Goal: Transaction & Acquisition: Purchase product/service

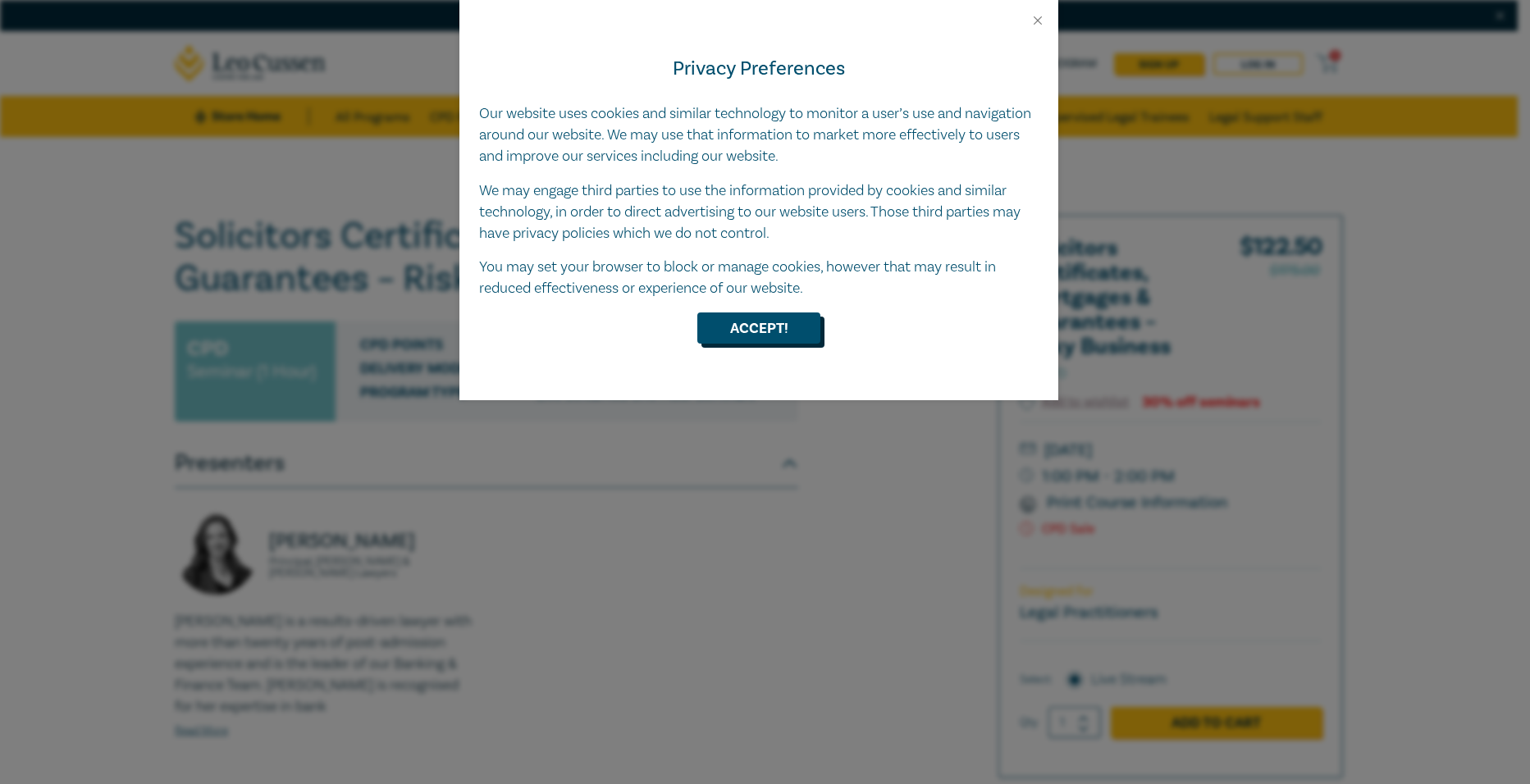
click at [773, 335] on button "Accept!" at bounding box center [759, 327] width 123 height 31
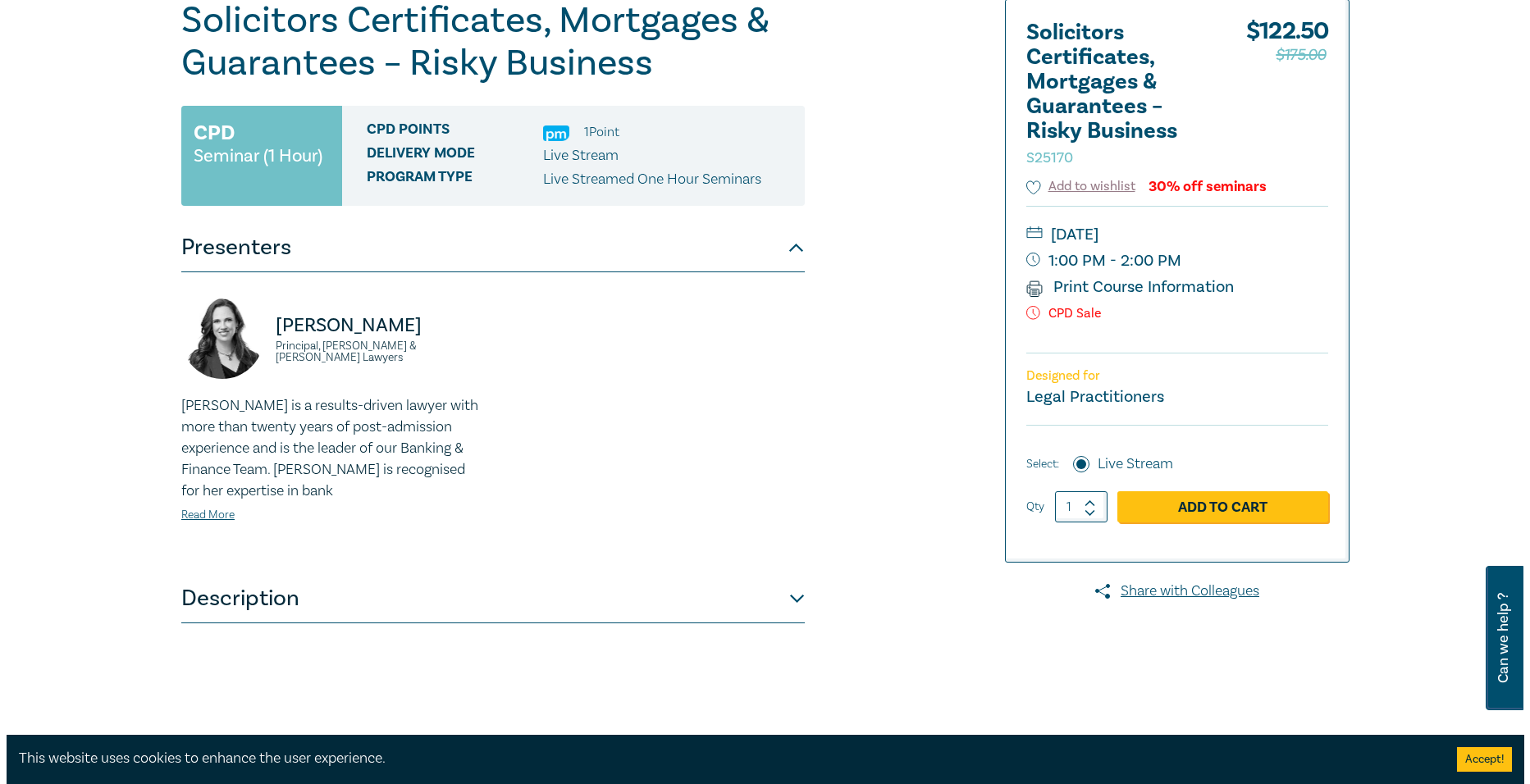
scroll to position [226, 0]
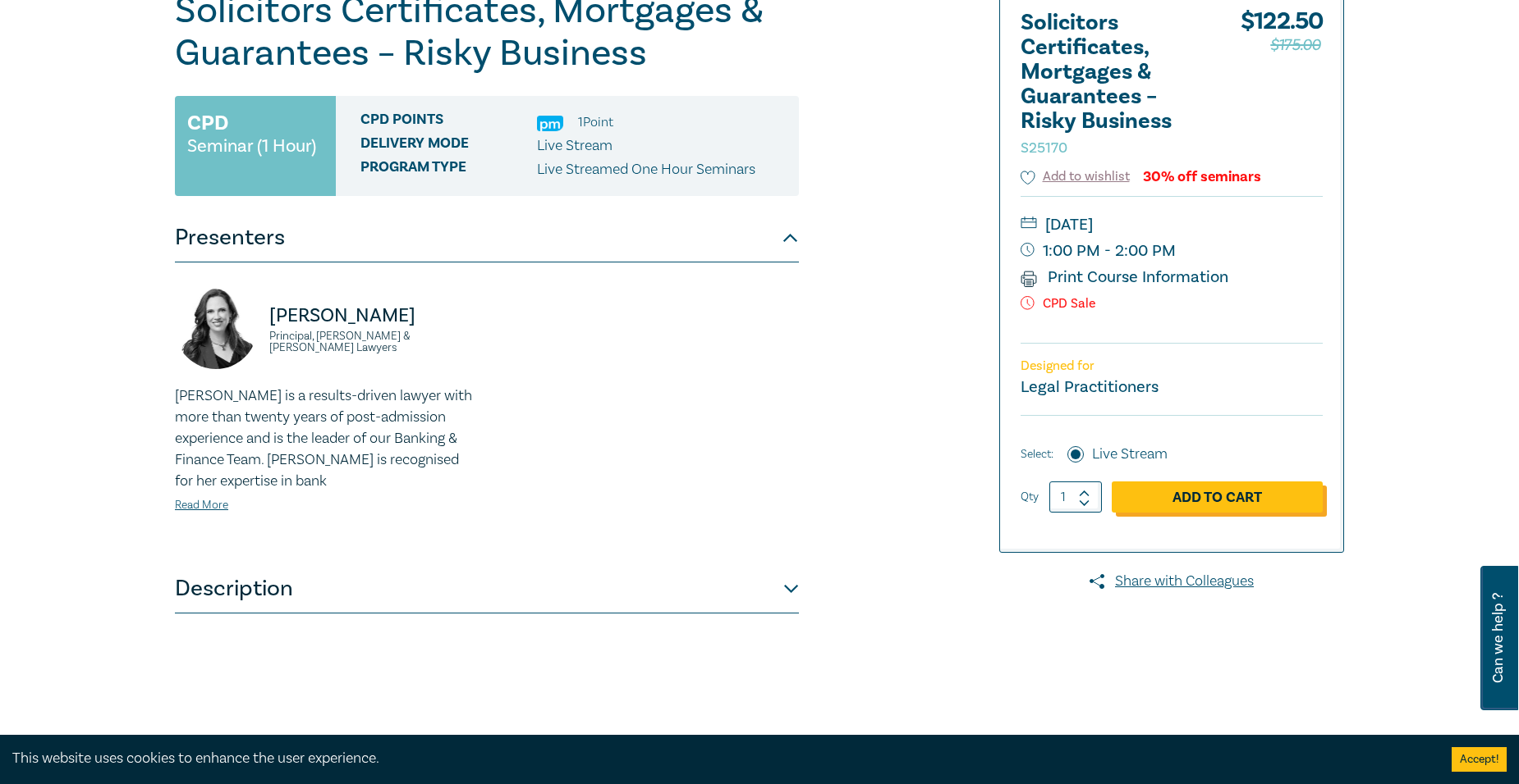
click at [1271, 492] on link "Add to Cart" at bounding box center [1216, 497] width 211 height 31
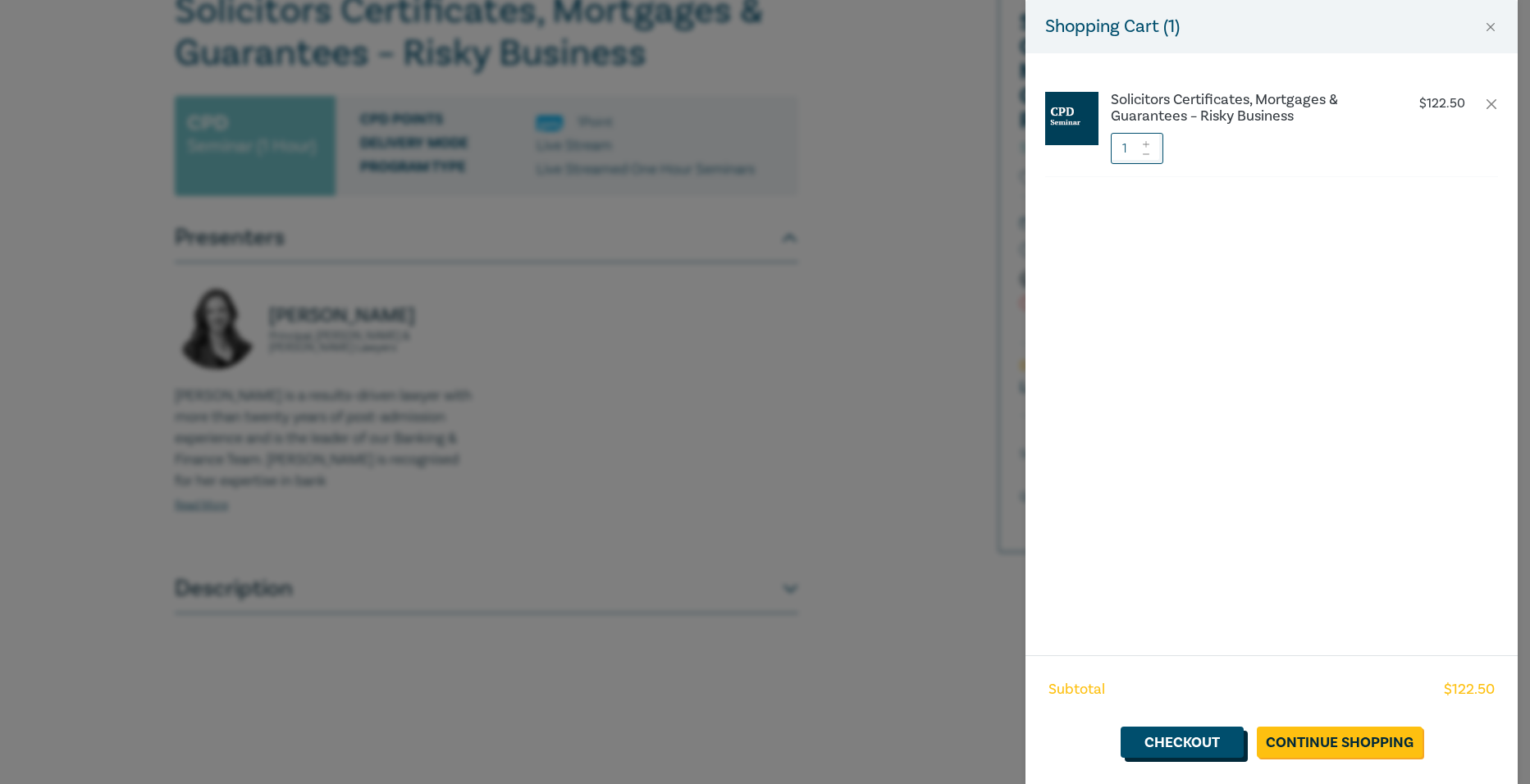
click at [1215, 740] on link "Checkout" at bounding box center [1182, 742] width 123 height 31
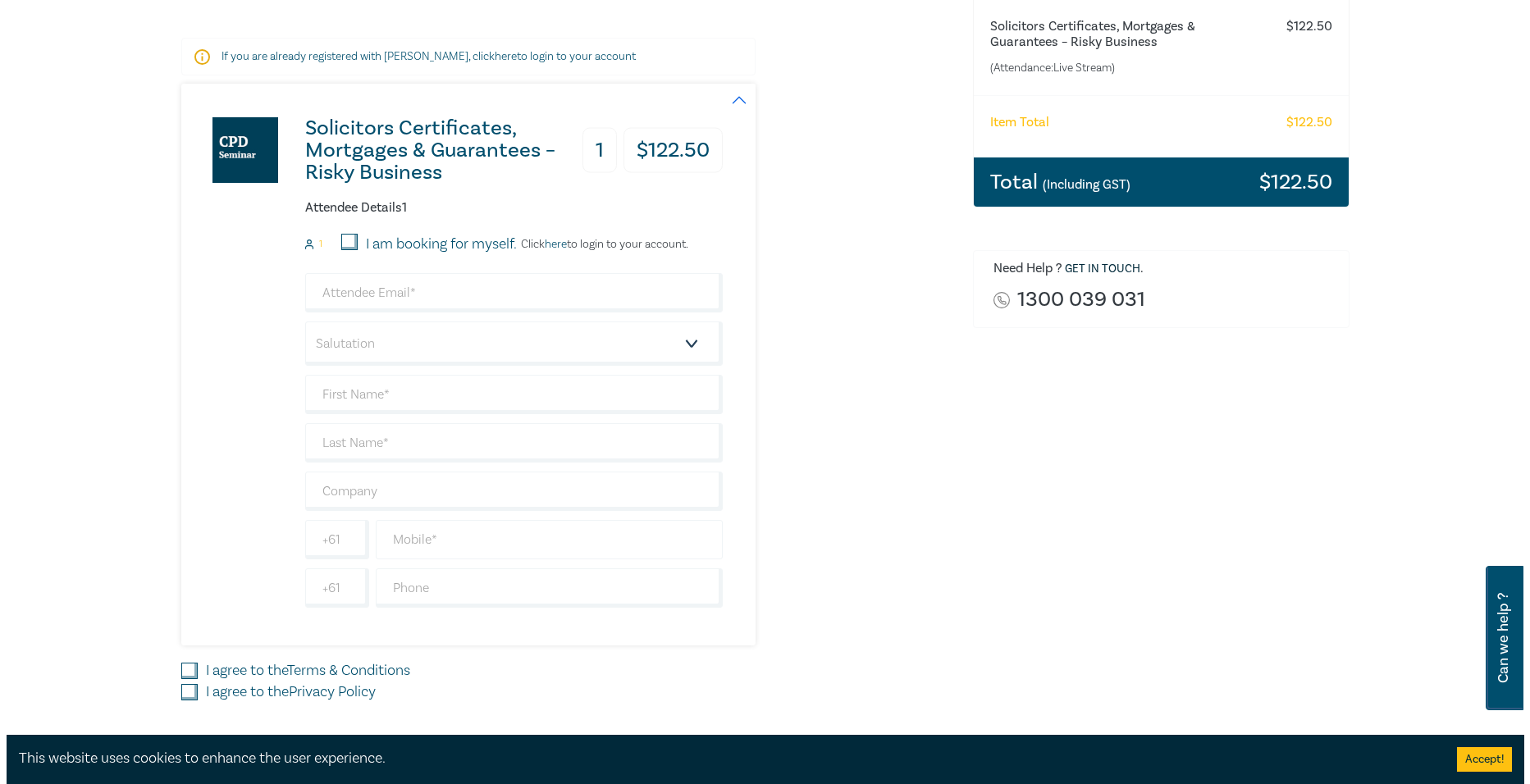
scroll to position [287, 0]
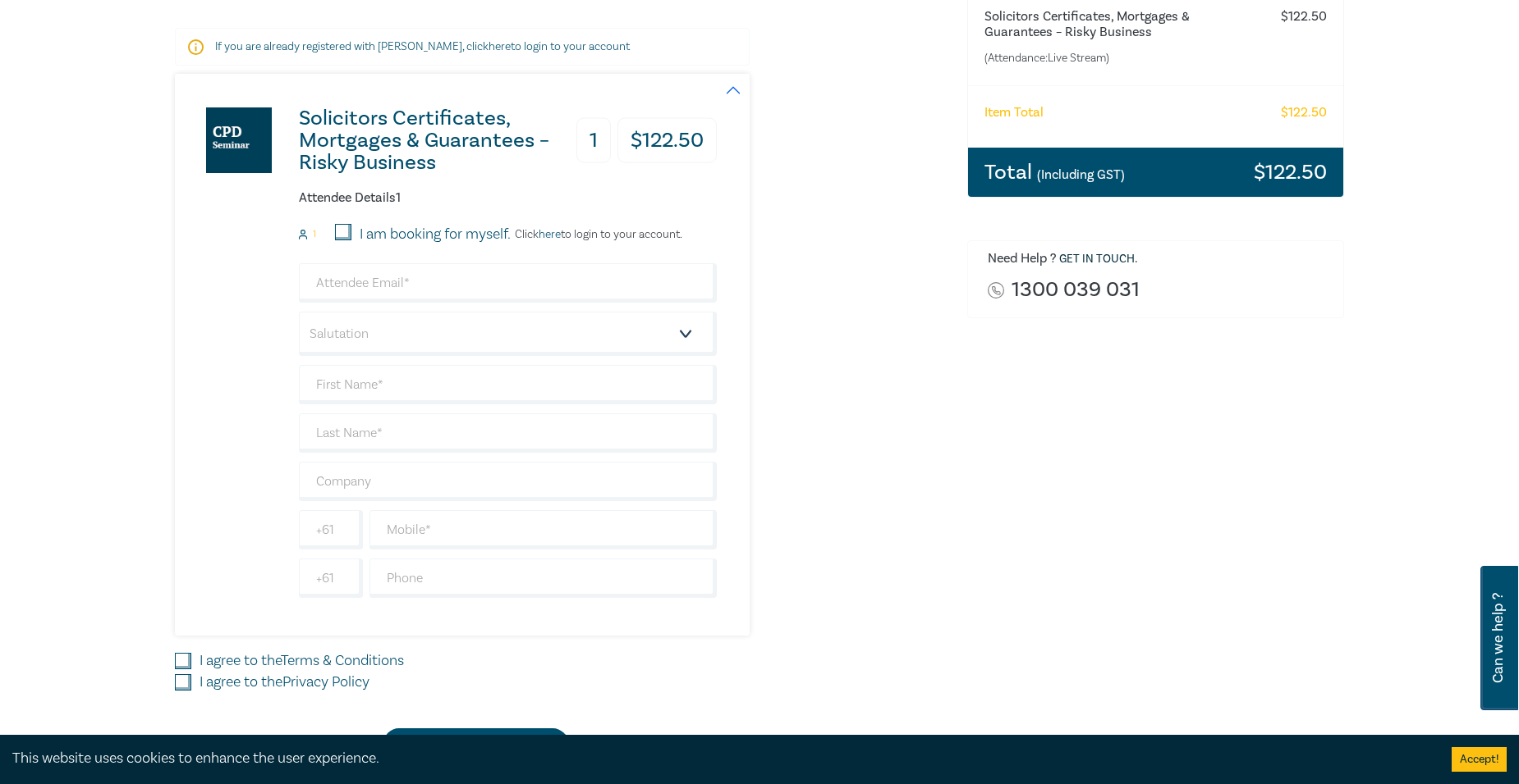
click at [556, 236] on link "here" at bounding box center [549, 234] width 22 height 15
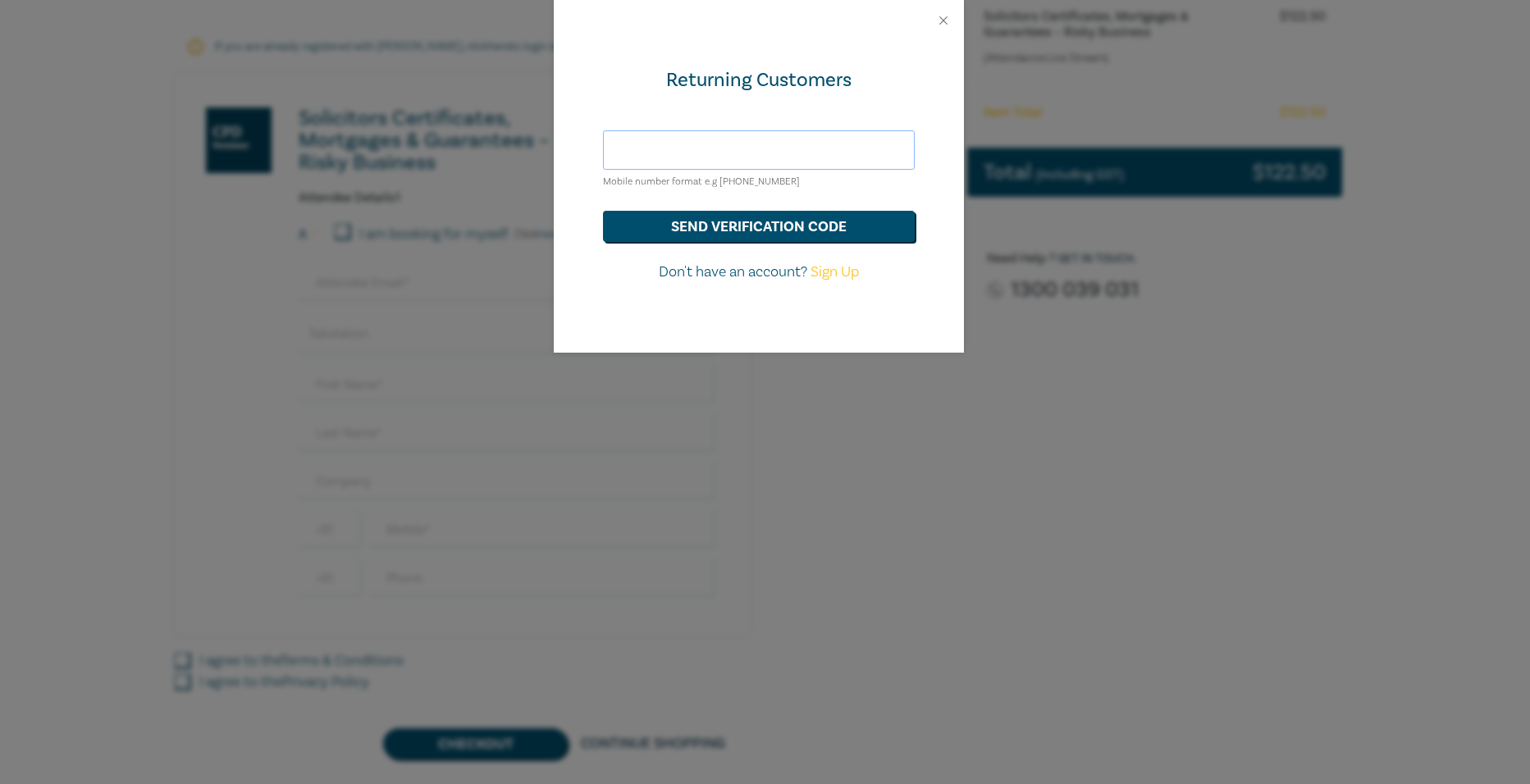
click at [801, 147] on input "text" at bounding box center [759, 150] width 312 height 39
type input "mshenken@stkildalaw.com.au"
click at [820, 232] on button "send verification code" at bounding box center [759, 226] width 312 height 31
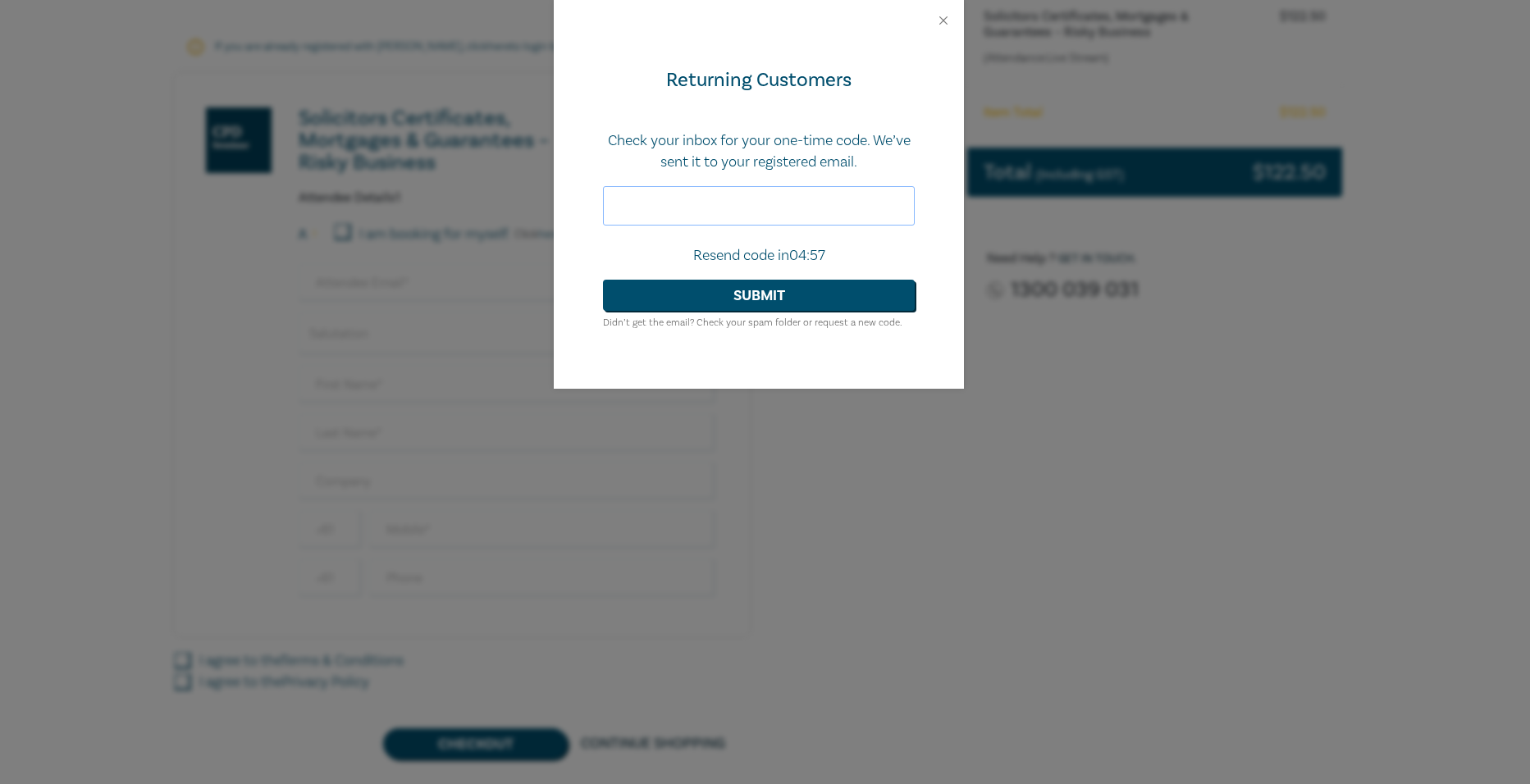
click at [796, 199] on input "text" at bounding box center [759, 206] width 312 height 39
paste input "833090"
type input "833090"
click at [724, 303] on button "Submit" at bounding box center [759, 295] width 312 height 31
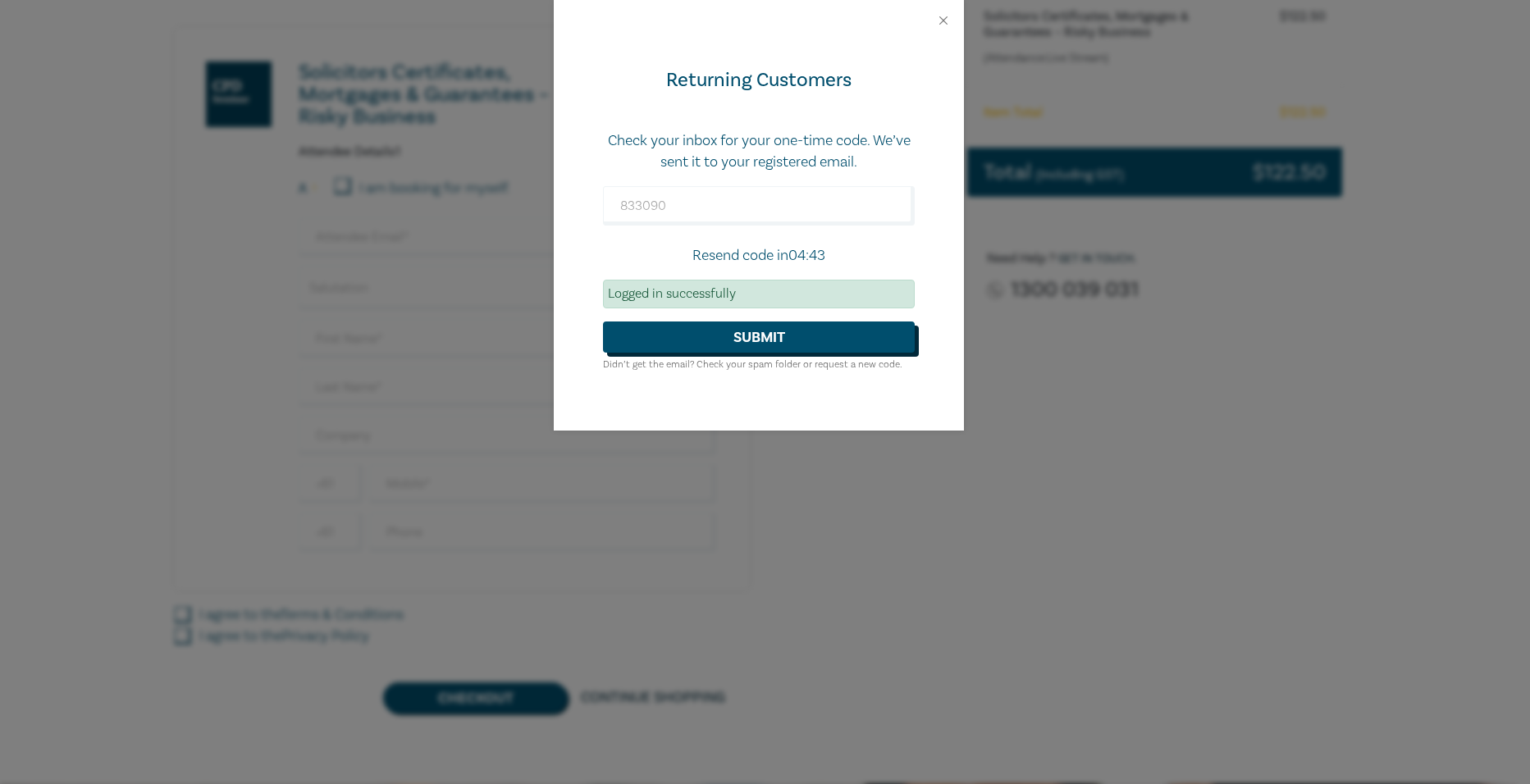
scroll to position [241, 0]
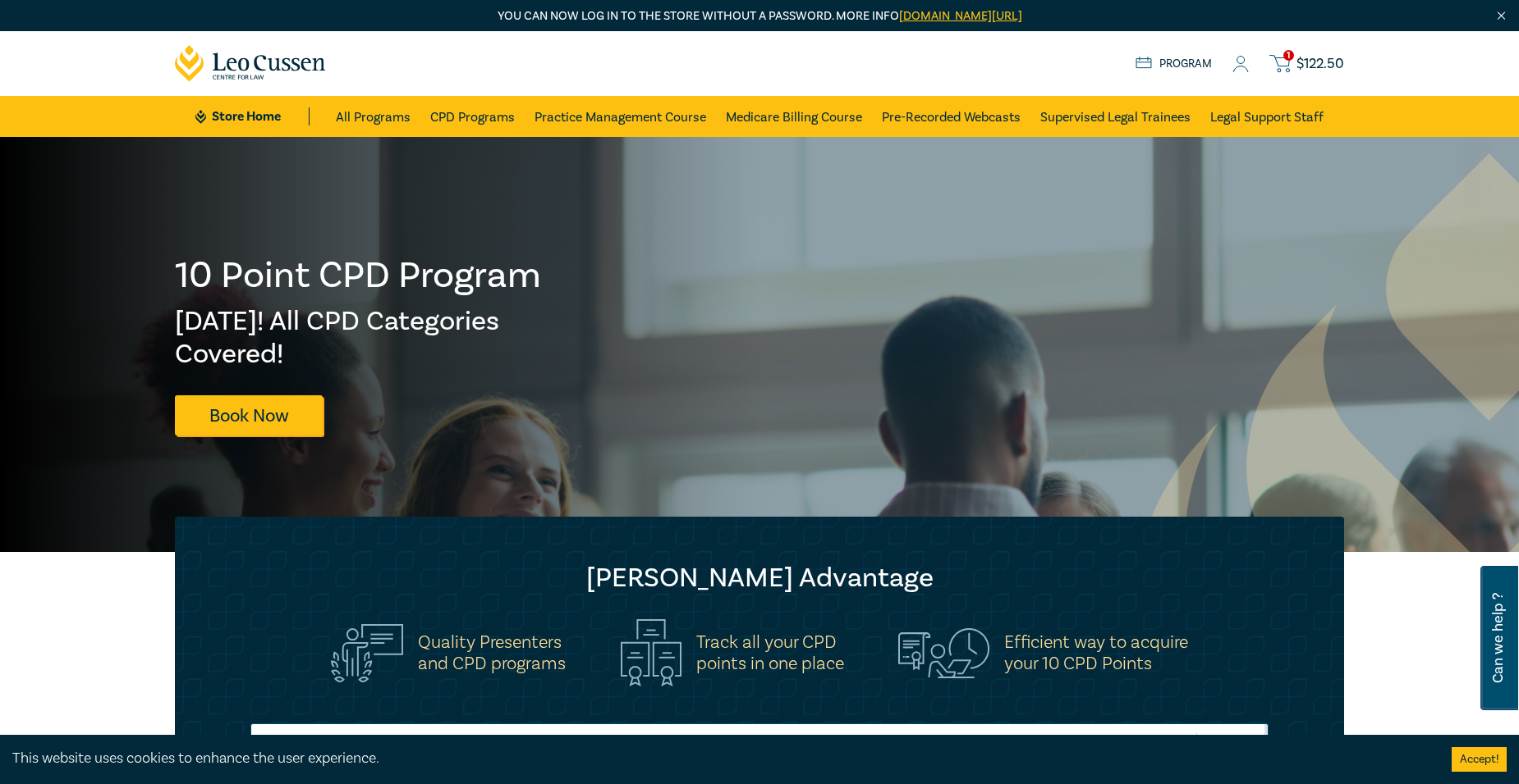
click at [1288, 60] on span "1" at bounding box center [1288, 55] width 11 height 11
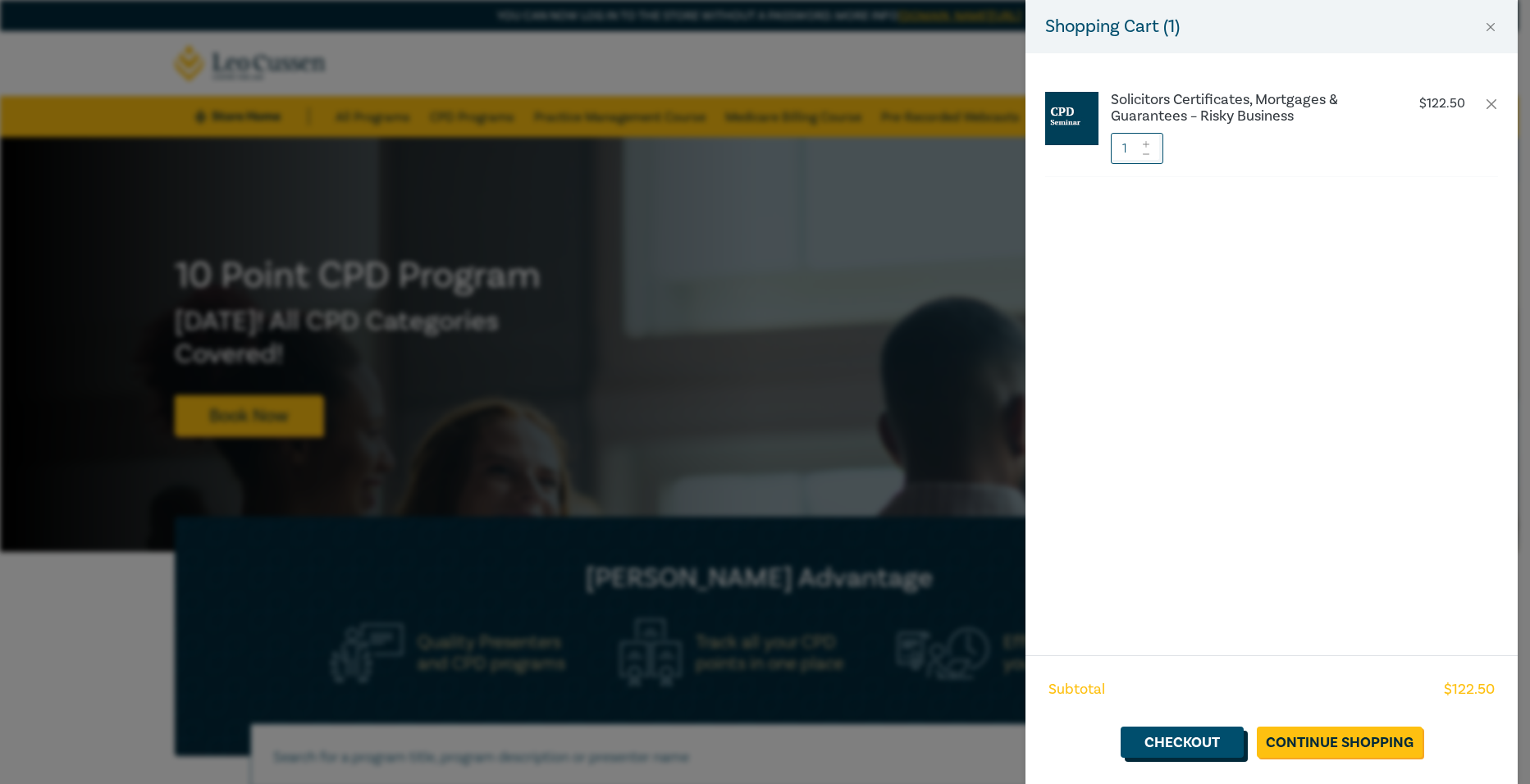
click at [1207, 749] on link "Checkout" at bounding box center [1182, 742] width 123 height 31
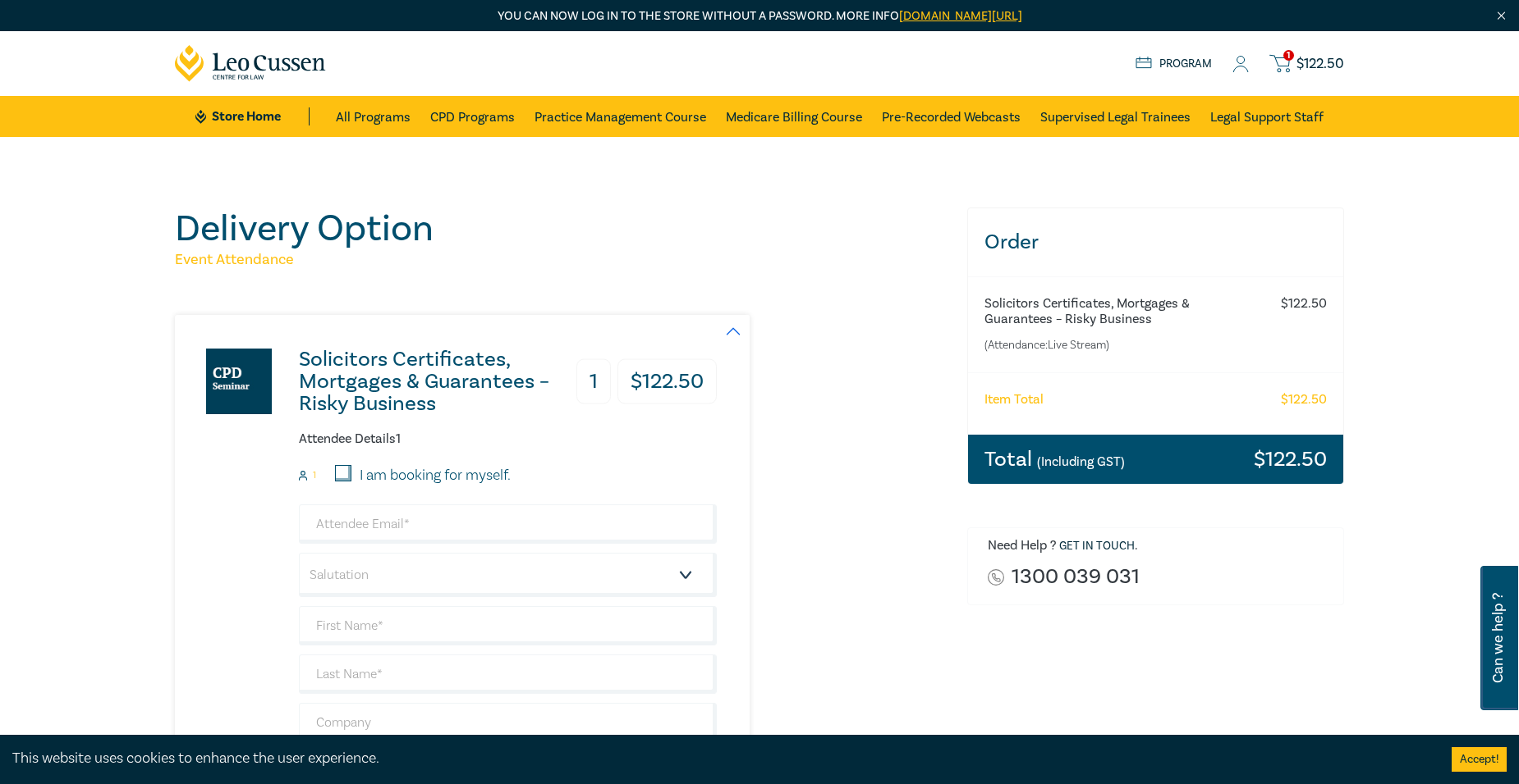
click at [1241, 68] on icon at bounding box center [1240, 64] width 16 height 17
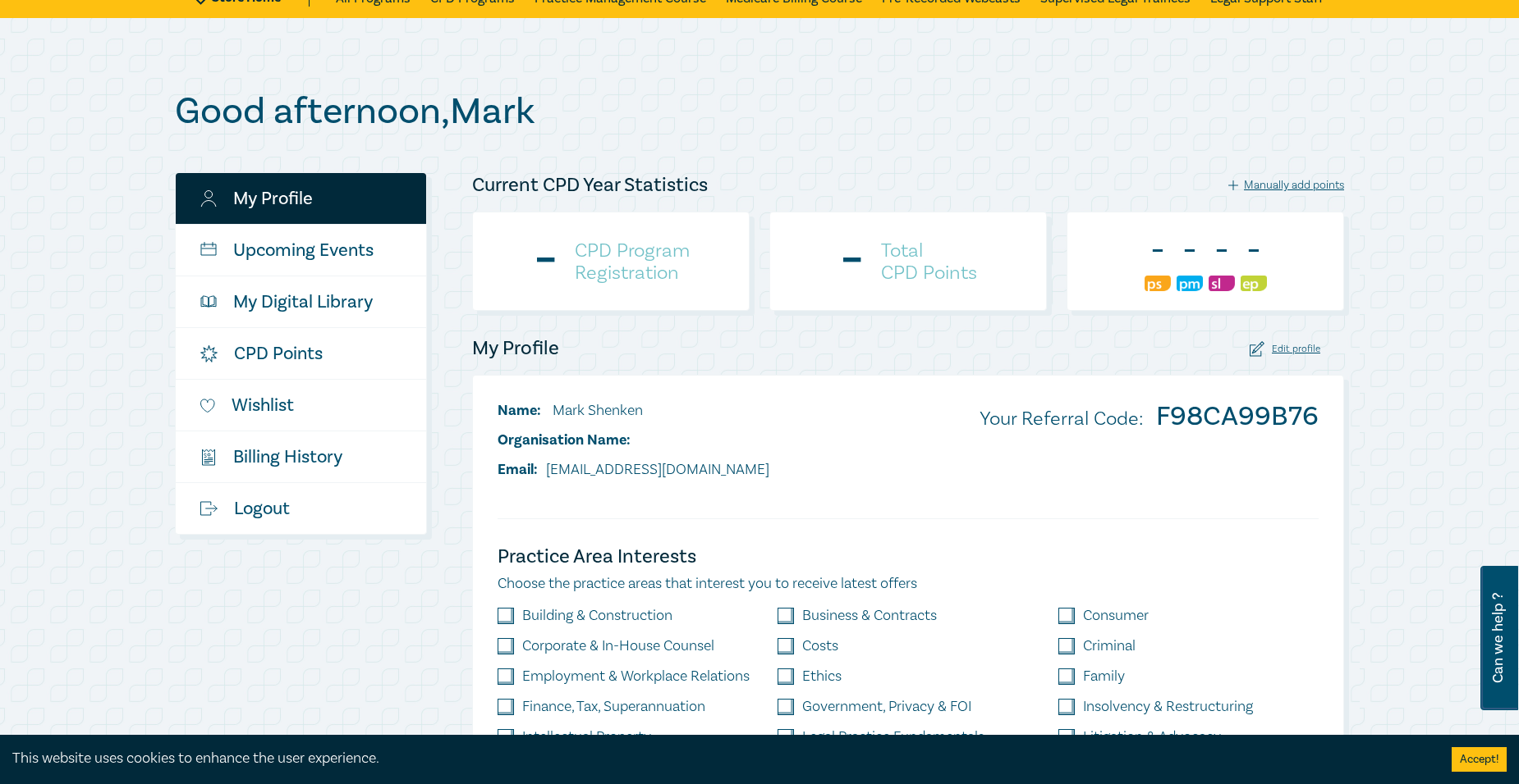
scroll to position [102, 0]
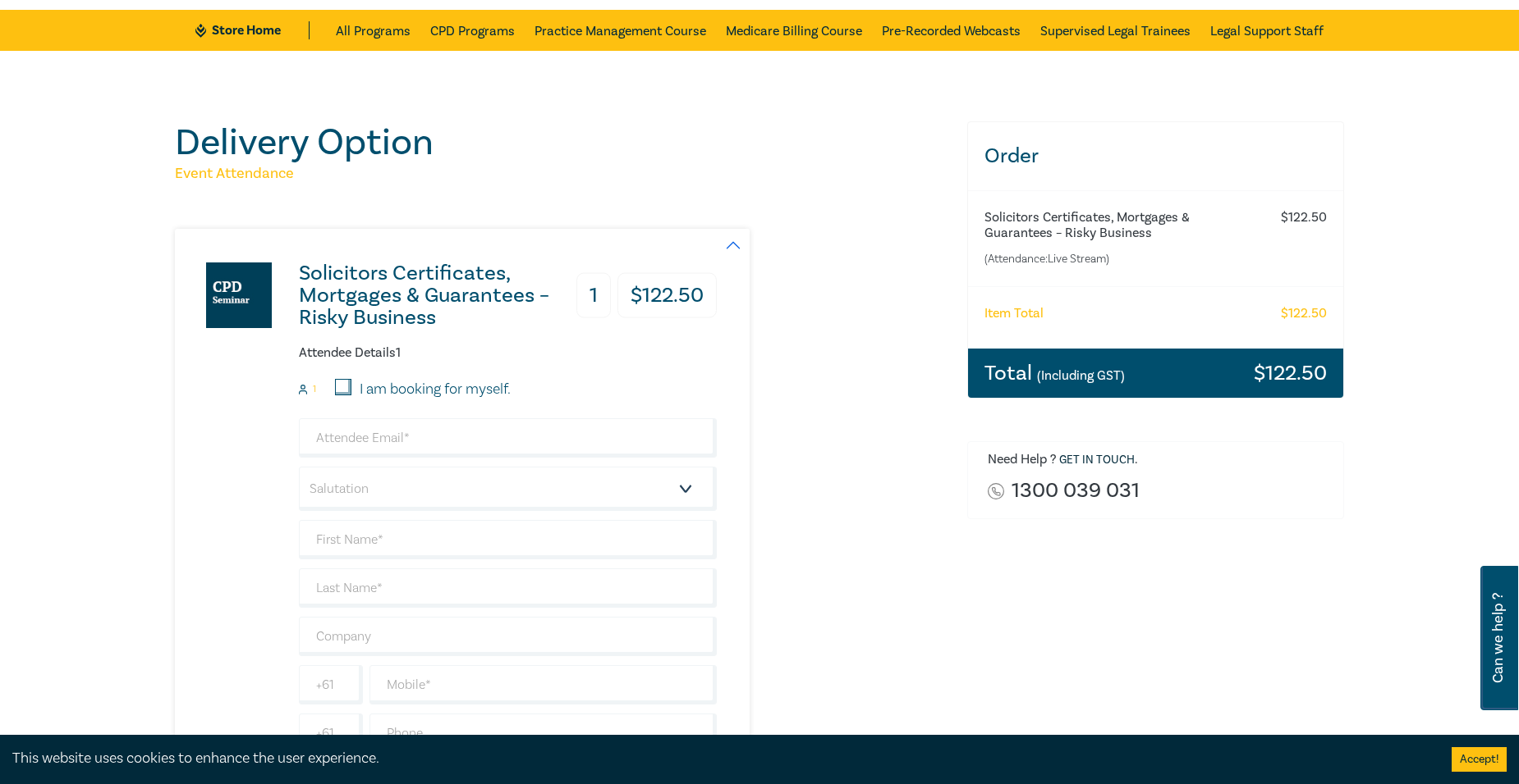
scroll to position [164, 0]
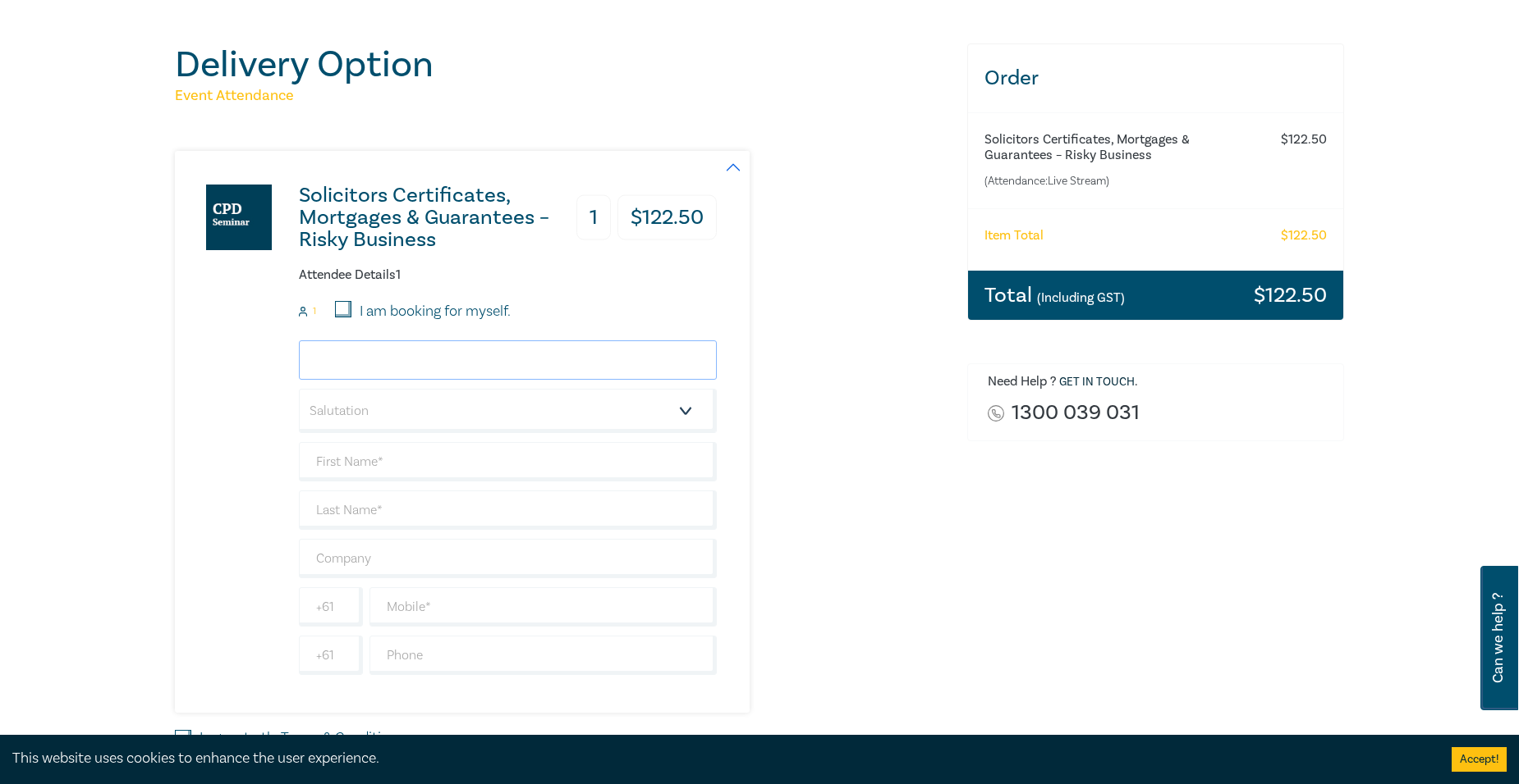
click at [651, 361] on input "email" at bounding box center [508, 360] width 418 height 39
click at [343, 310] on input "I am booking for myself." at bounding box center [343, 309] width 16 height 16
checkbox input "true"
type input "mshenken@stkildalaw.com.au"
type input "Mark"
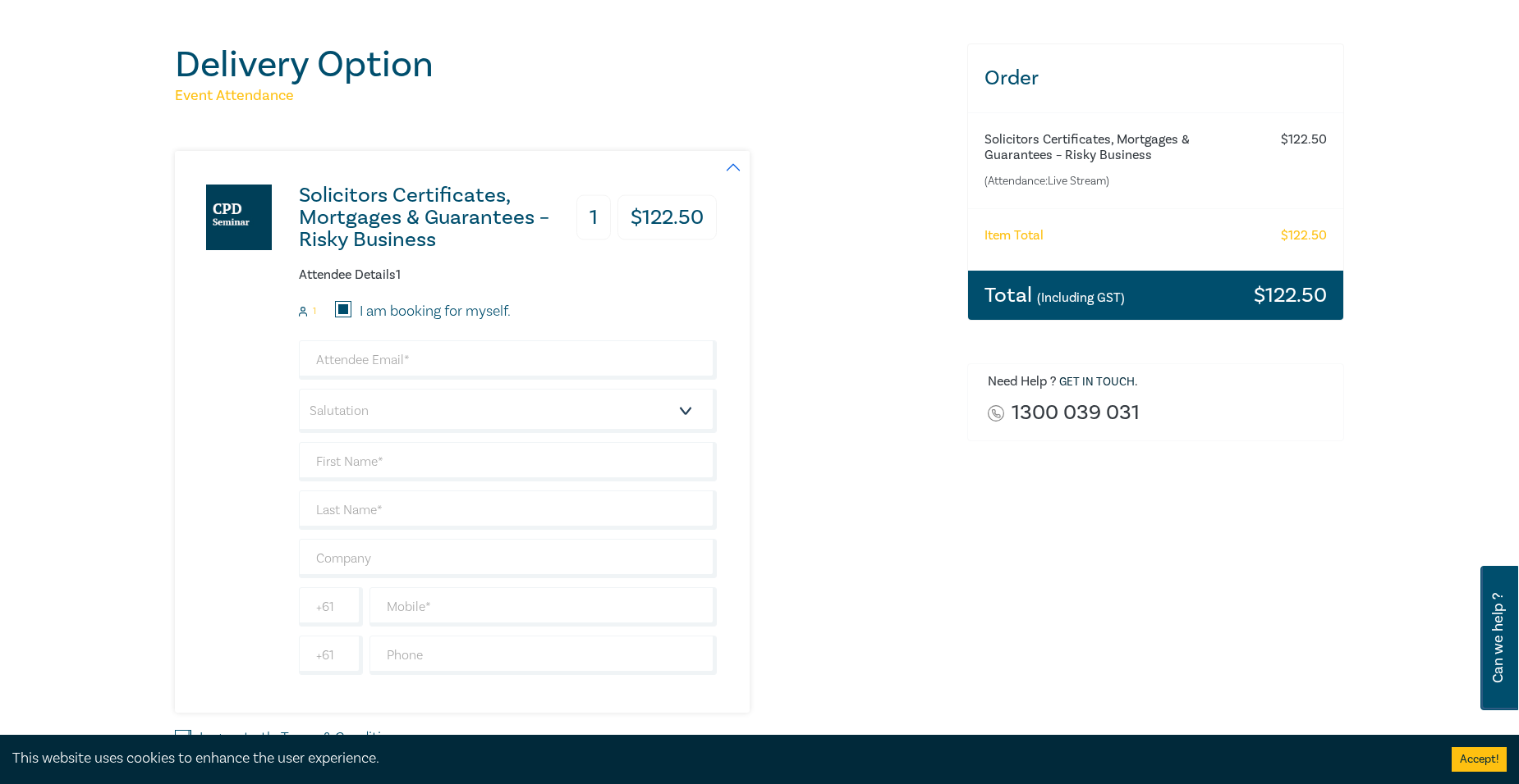
type input "Shenken"
type input "419142850"
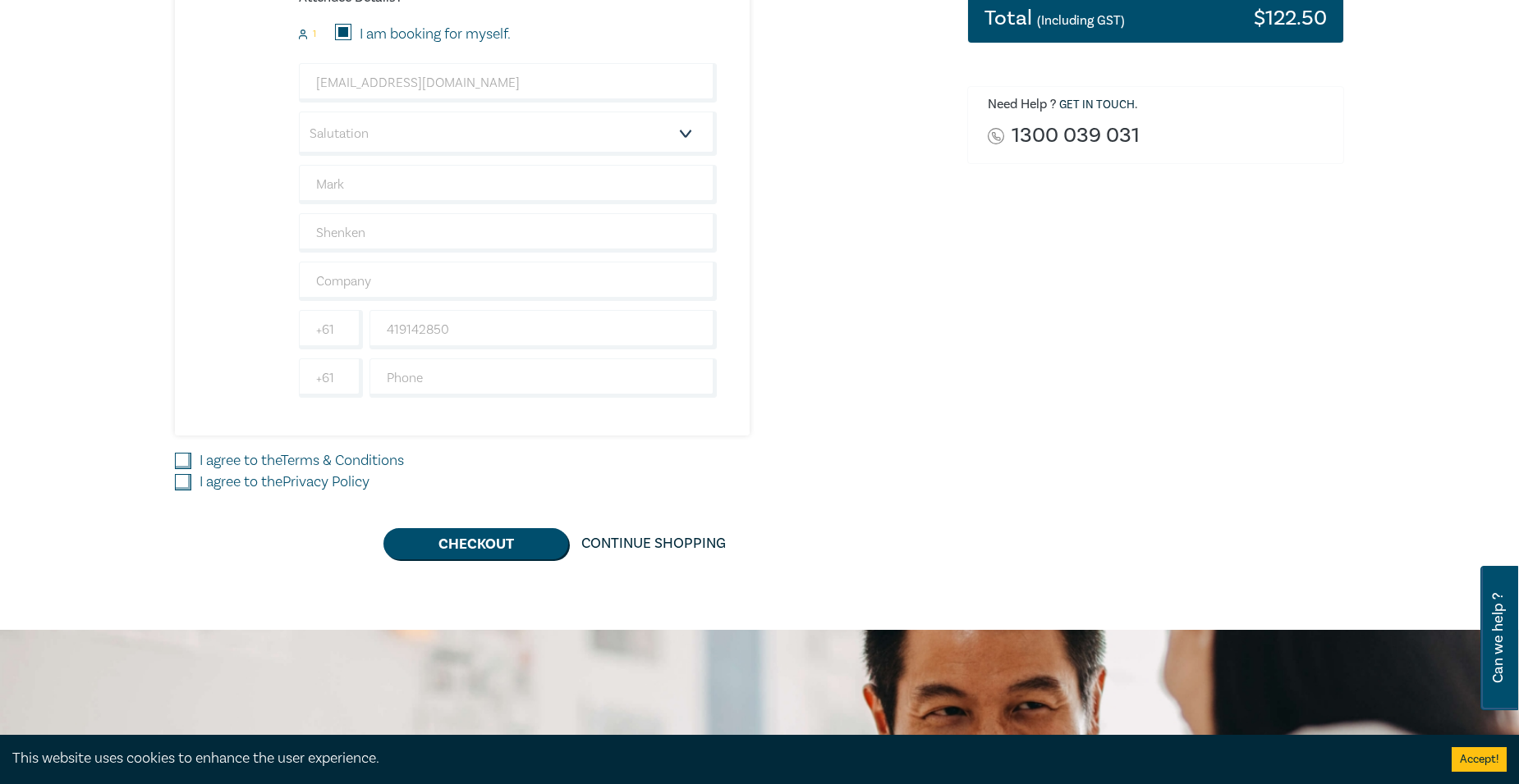
scroll to position [451, 0]
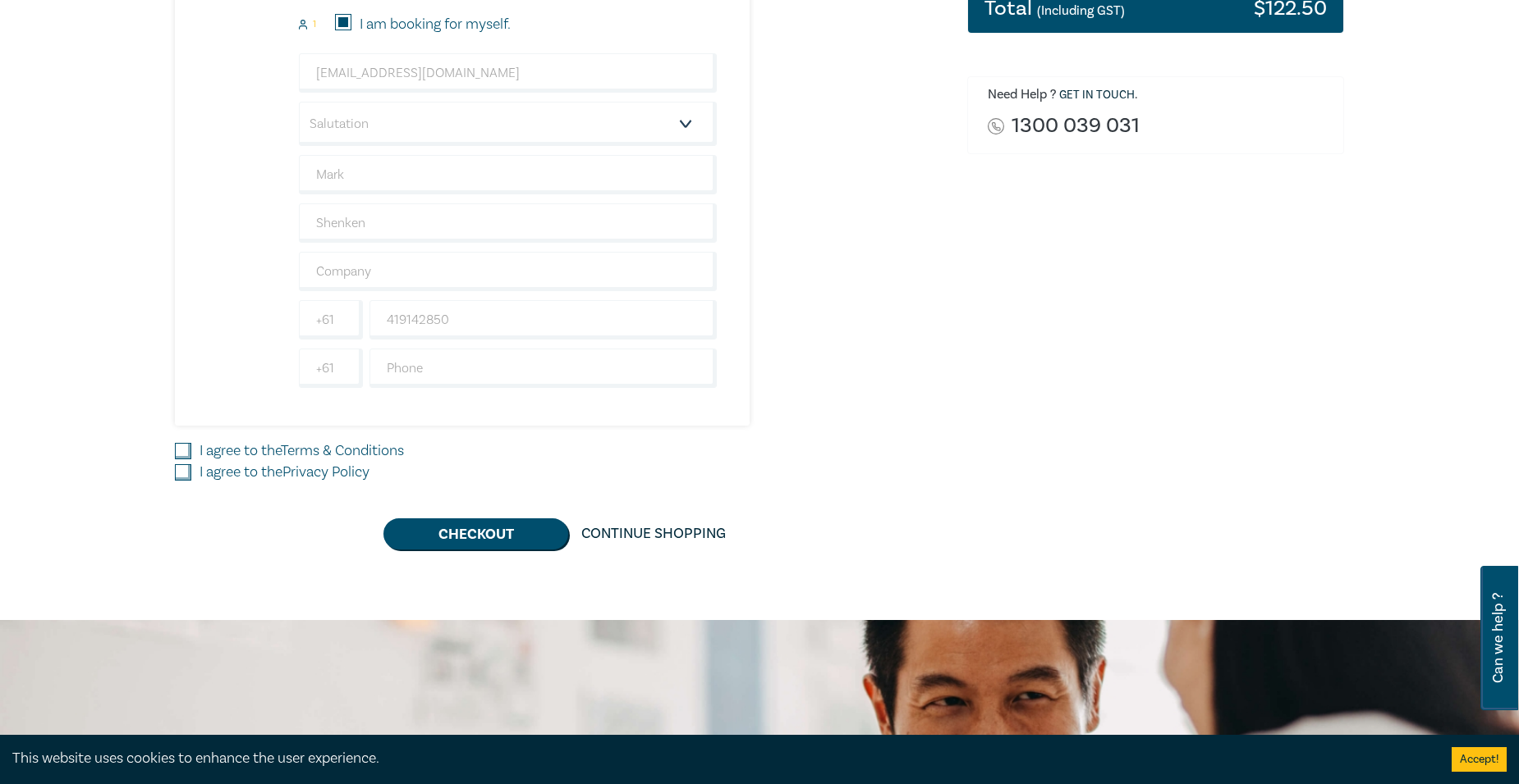
click at [179, 450] on input "I agree to the Terms & Conditions" at bounding box center [183, 451] width 16 height 16
checkbox input "true"
click at [191, 474] on input "I agree to the Privacy Policy" at bounding box center [183, 473] width 16 height 16
checkbox input "true"
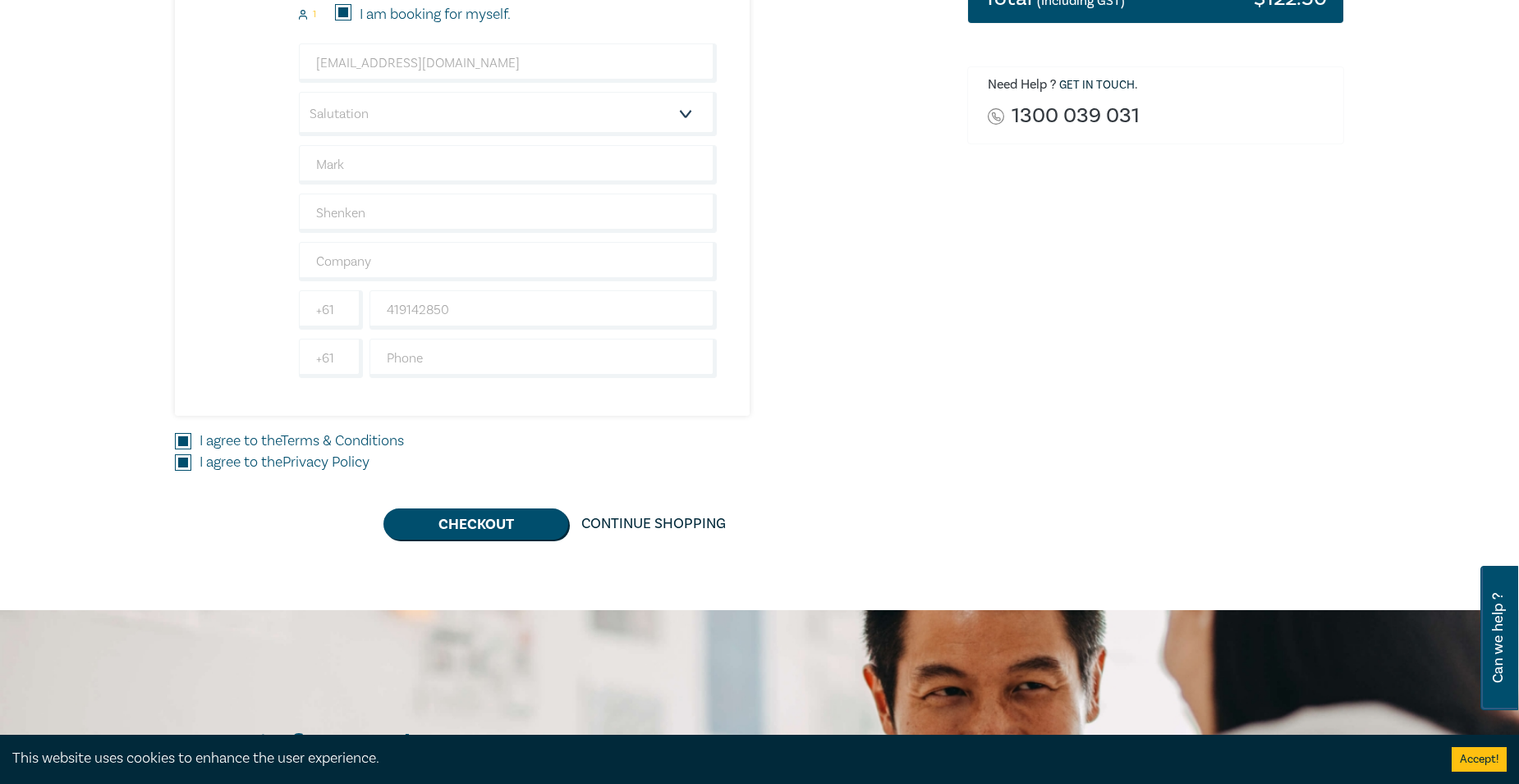
scroll to position [533, 0]
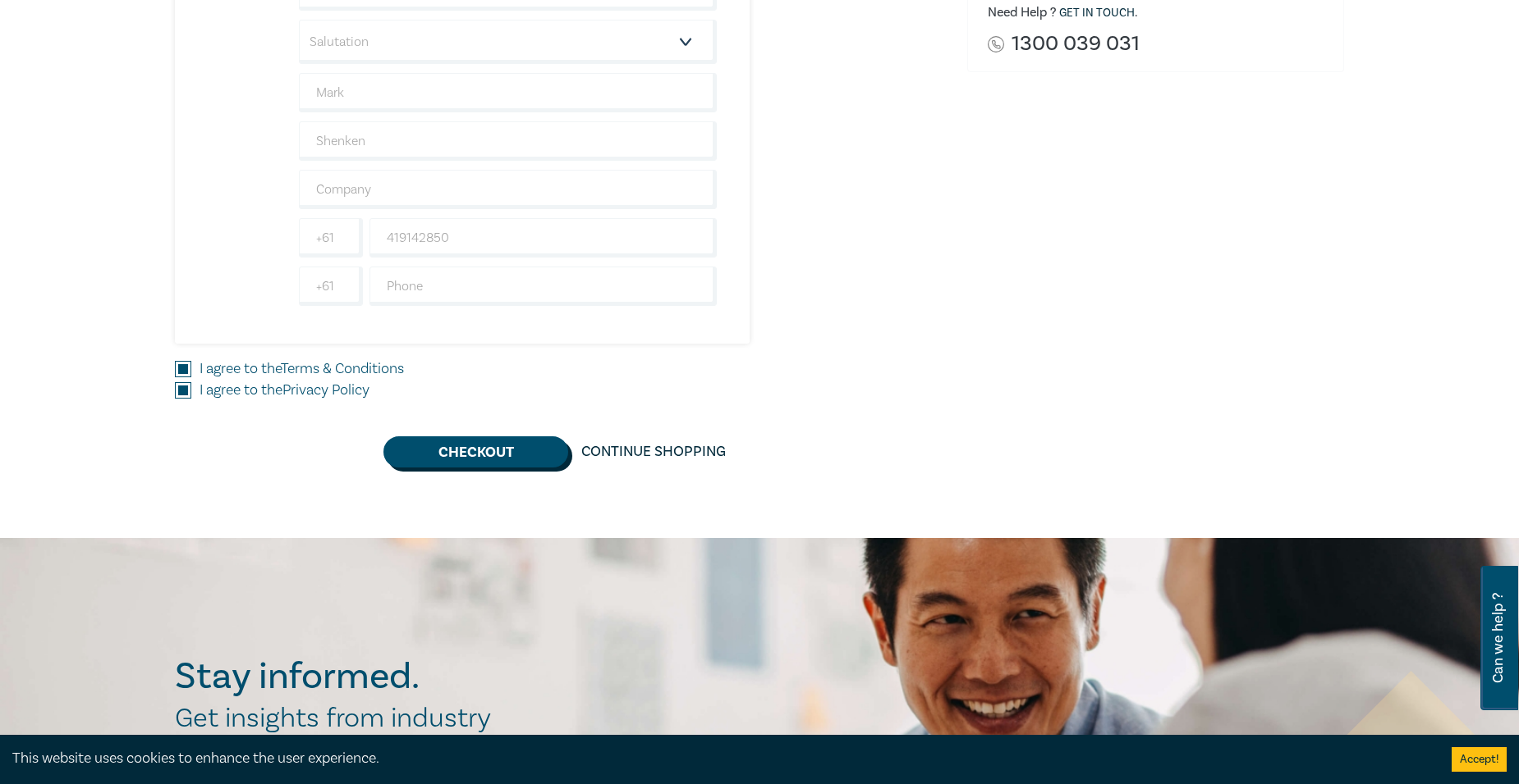
click at [487, 455] on button "Checkout" at bounding box center [475, 451] width 184 height 31
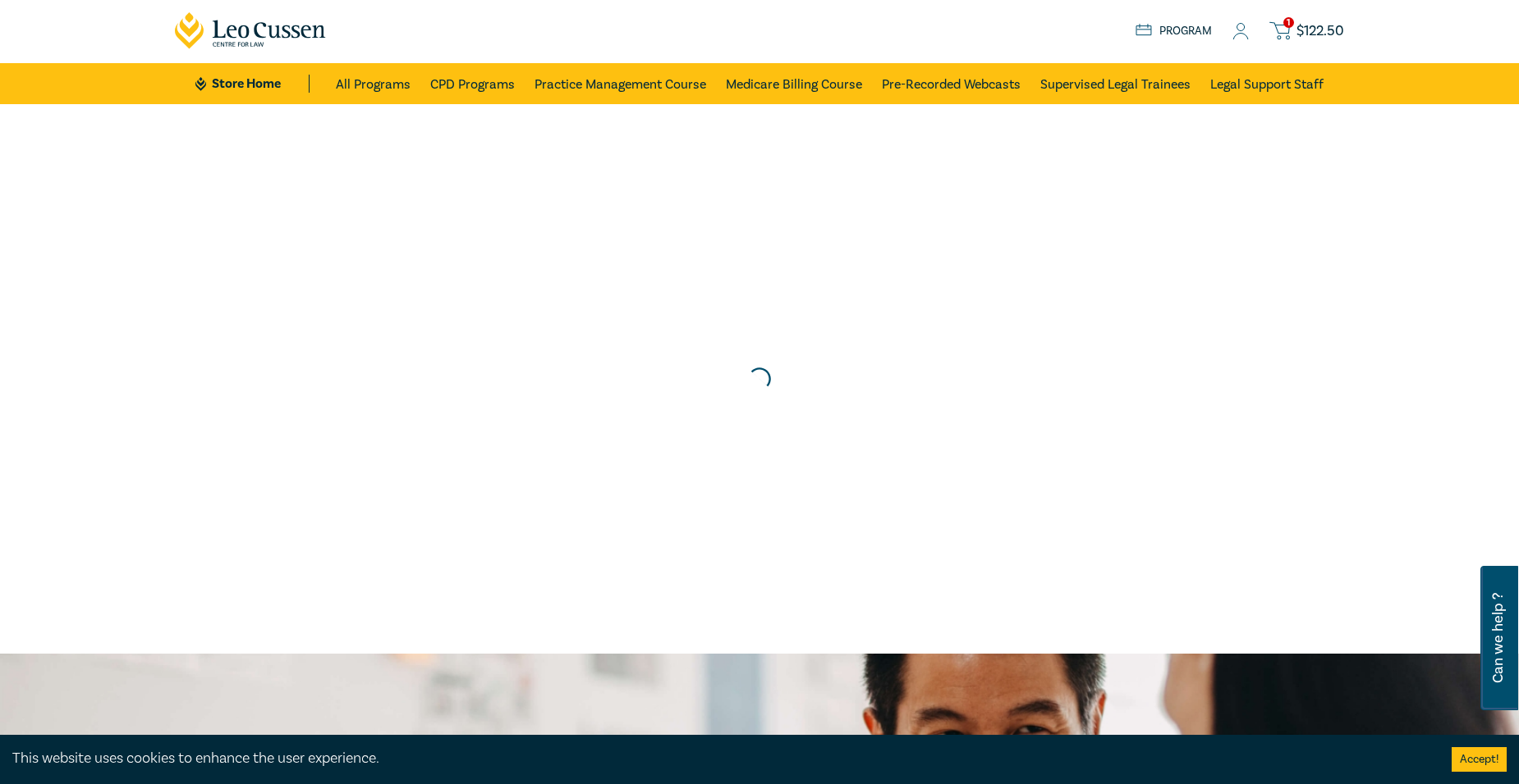
scroll to position [0, 0]
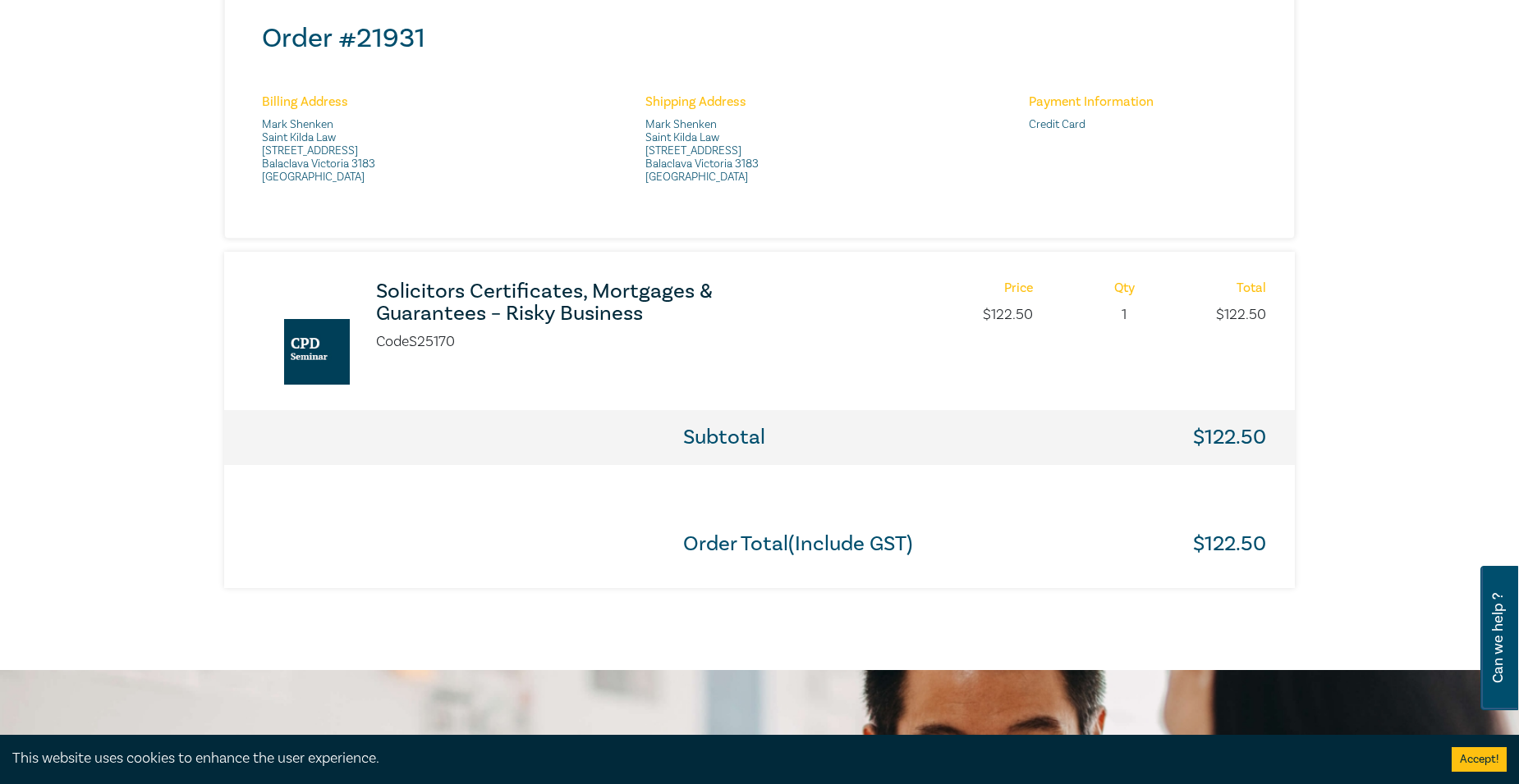
scroll to position [800, 0]
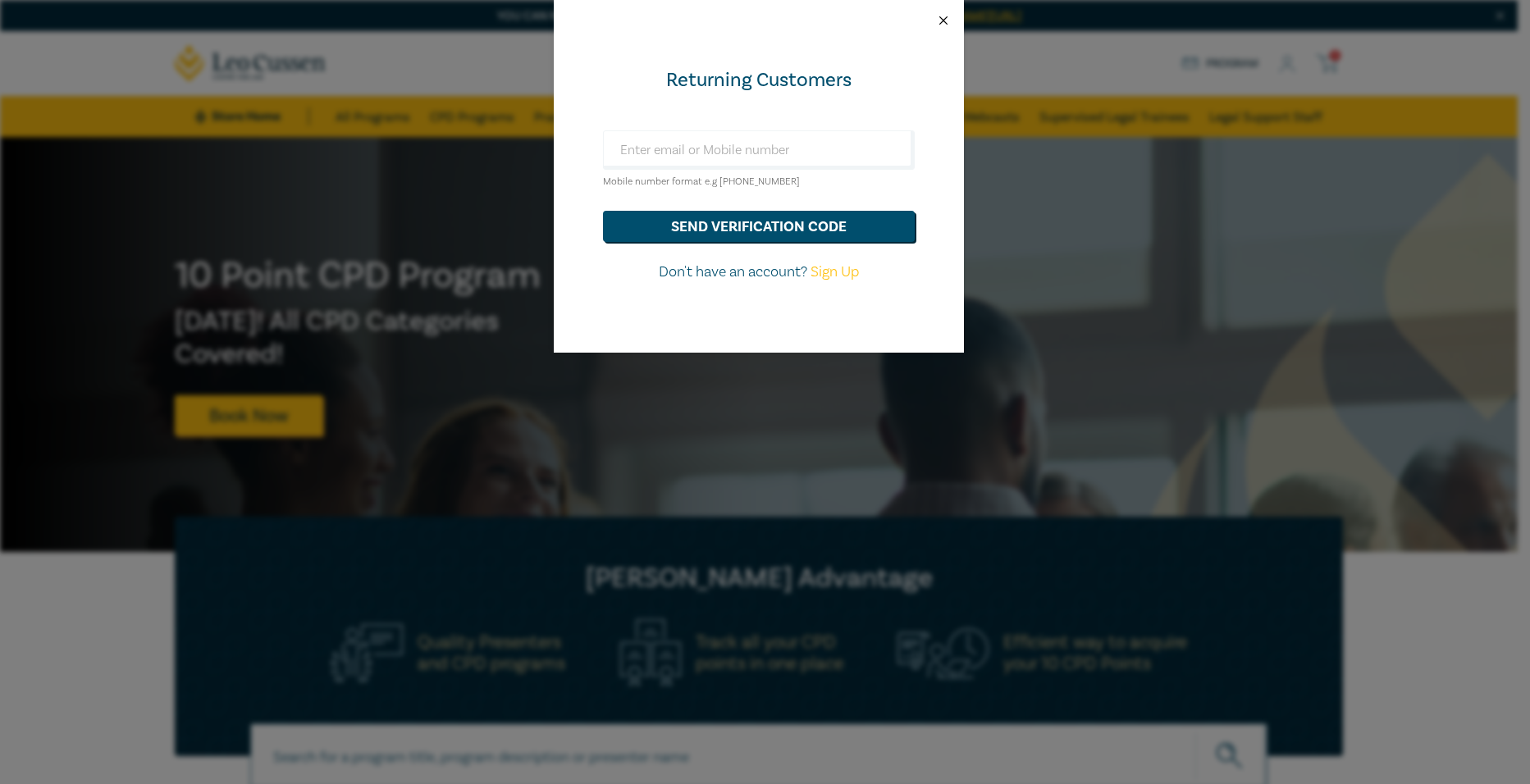
click at [946, 20] on button "Close" at bounding box center [943, 20] width 15 height 15
